Goal: Task Accomplishment & Management: Complete application form

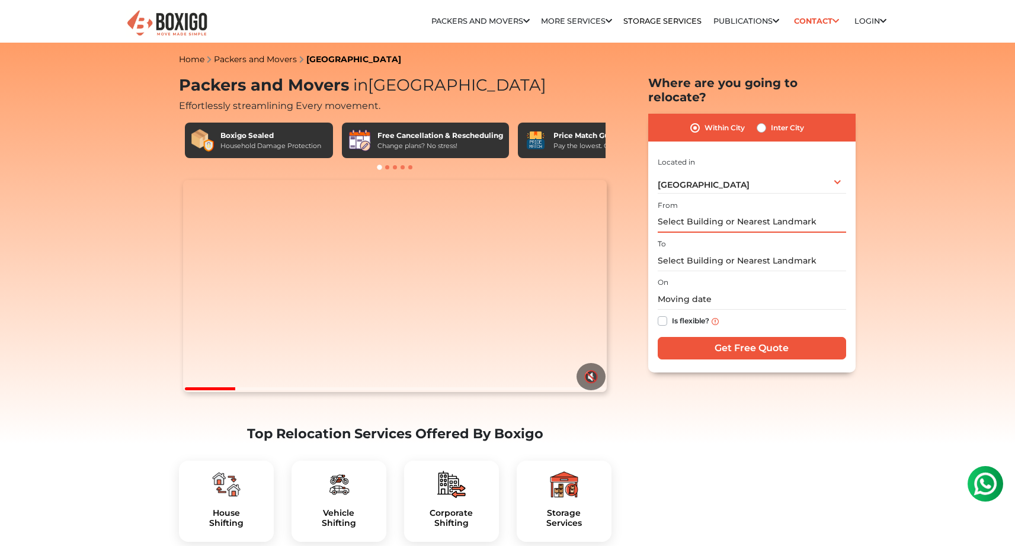
click at [698, 212] on input "text" at bounding box center [752, 222] width 188 height 21
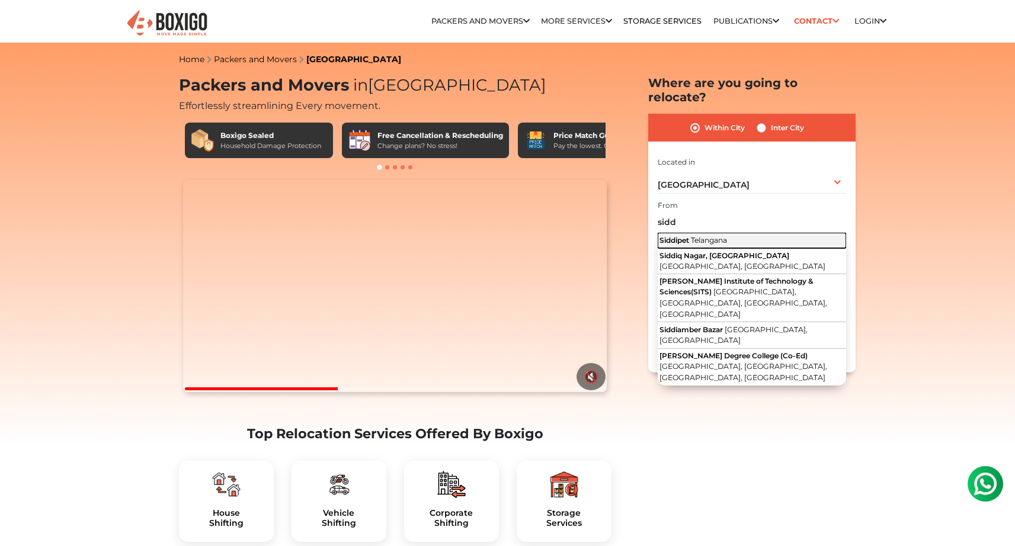
click at [719, 236] on span "Telangana" at bounding box center [709, 240] width 36 height 9
type input "Siddipet, [GEOGRAPHIC_DATA]"
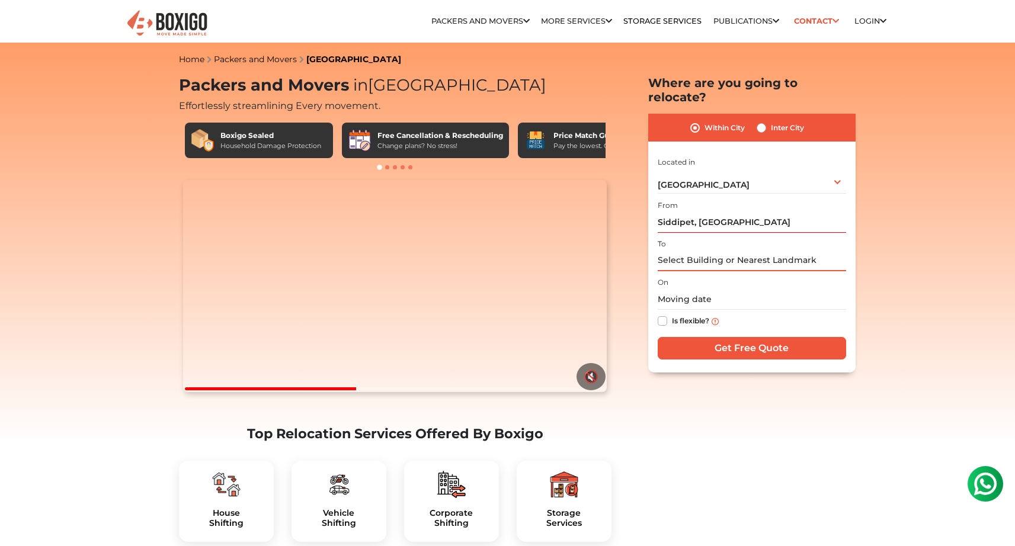
click at [704, 251] on input "text" at bounding box center [752, 261] width 188 height 21
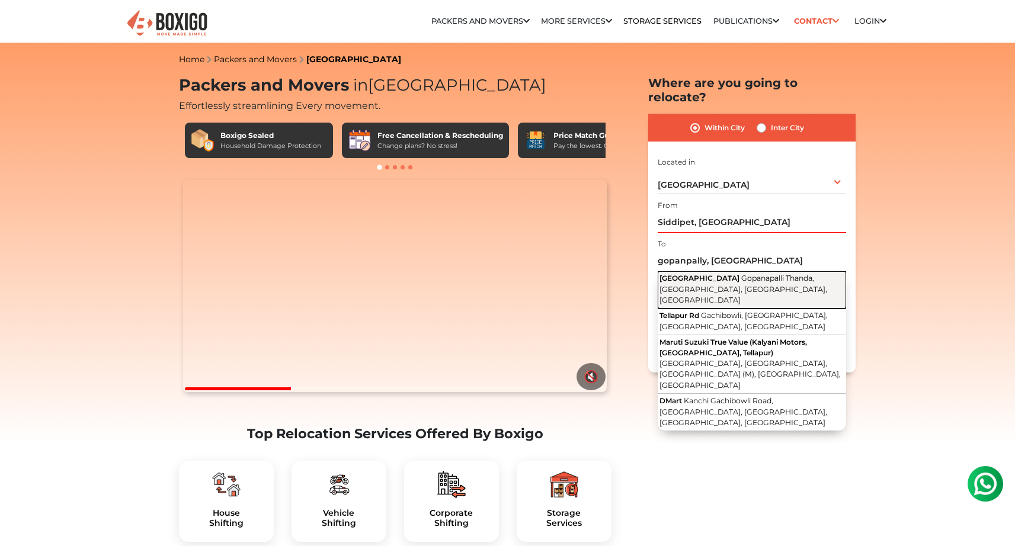
click at [706, 274] on span "[GEOGRAPHIC_DATA]" at bounding box center [699, 278] width 80 height 9
type input "[GEOGRAPHIC_DATA], [GEOGRAPHIC_DATA], [GEOGRAPHIC_DATA], [GEOGRAPHIC_DATA]"
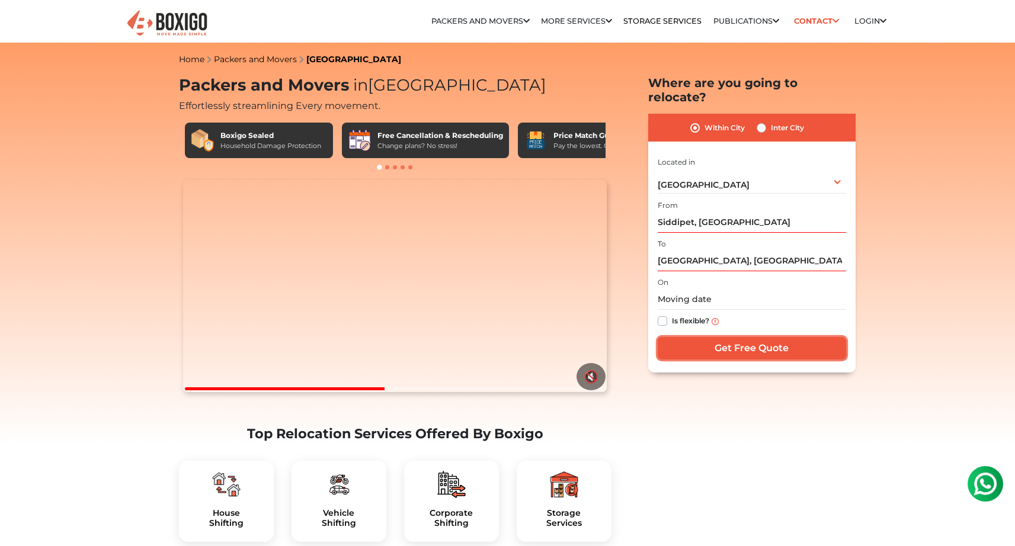
click at [725, 337] on input "Get Free Quote" at bounding box center [752, 348] width 188 height 23
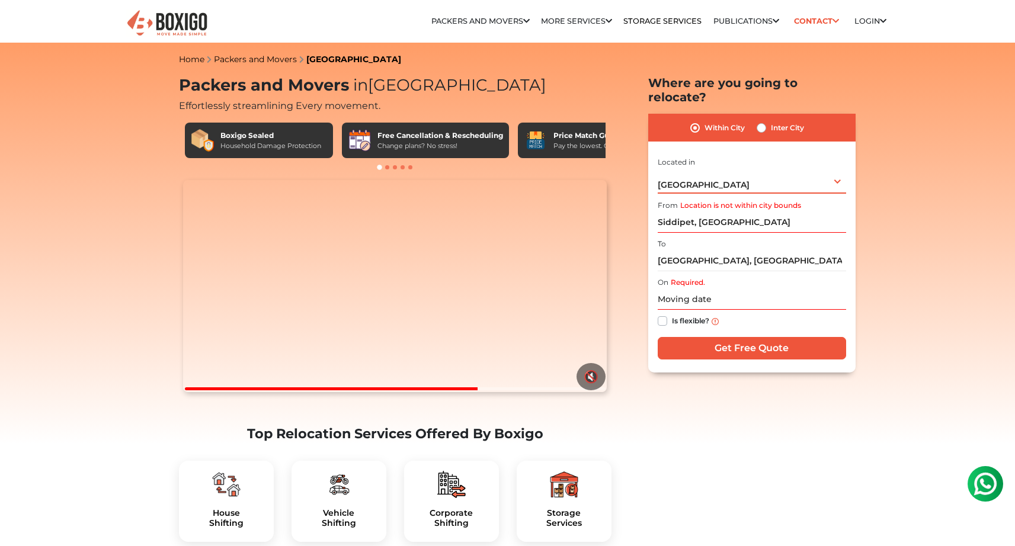
click at [722, 174] on div "[GEOGRAPHIC_DATA] Select City [GEOGRAPHIC_DATA] [GEOGRAPHIC_DATA] [GEOGRAPHIC_D…" at bounding box center [752, 181] width 188 height 25
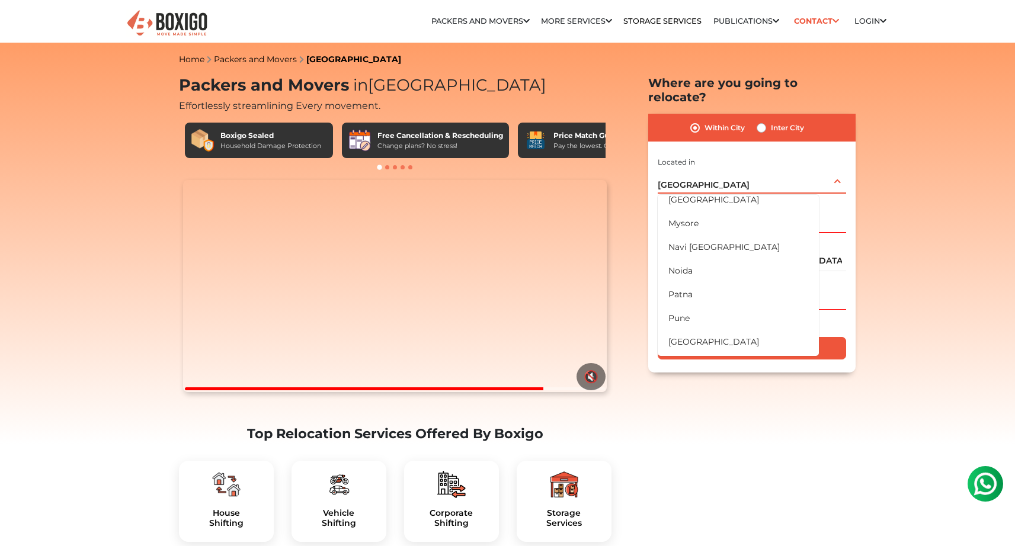
scroll to position [692, 0]
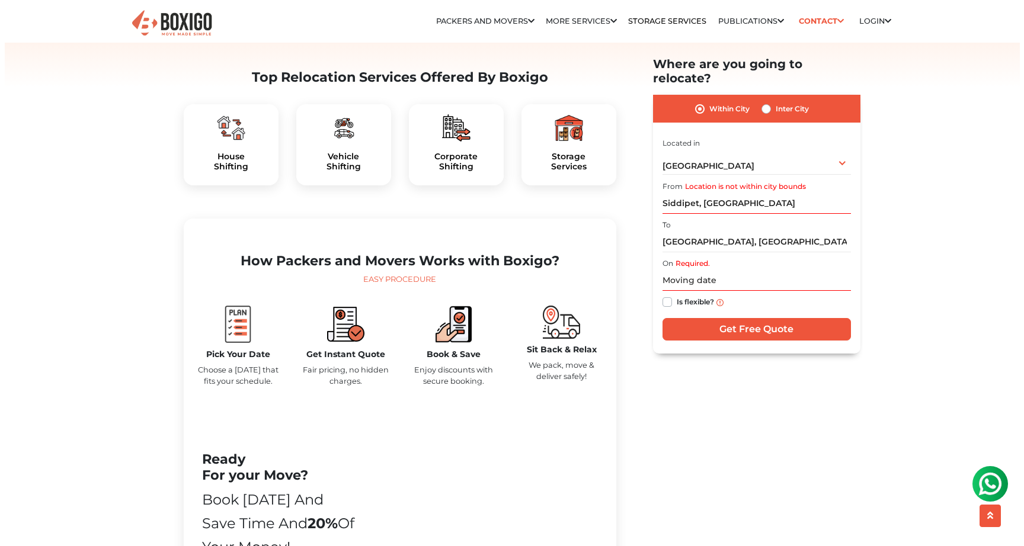
scroll to position [0, 0]
